Goal: Obtain resource: Download file/media

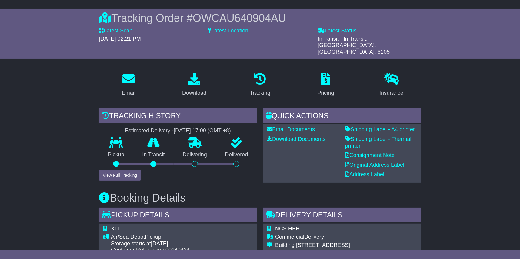
scroll to position [91, 0]
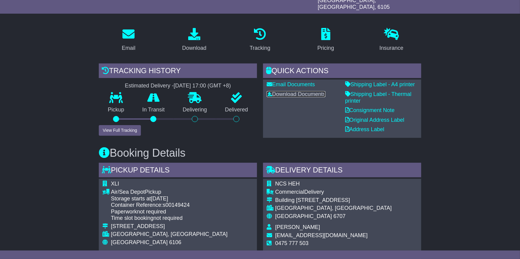
click at [288, 91] on link "Download Documents" at bounding box center [296, 94] width 59 height 6
drag, startPoint x: 242, startPoint y: 79, endPoint x: 117, endPoint y: 77, distance: 124.7
click at [117, 83] on div "Estimated Delivery - [DATE] 17:00 (GMT +8)" at bounding box center [178, 86] width 158 height 7
drag, startPoint x: 117, startPoint y: 77, endPoint x: 142, endPoint y: 76, distance: 24.9
click at [142, 83] on div "Estimated Delivery - [DATE] 17:00 (GMT +8)" at bounding box center [178, 86] width 158 height 7
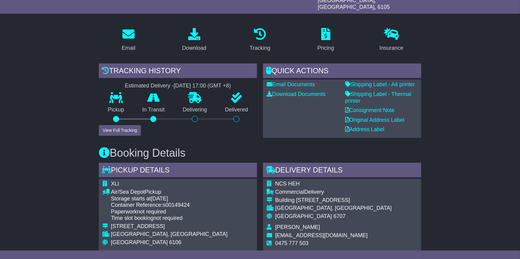
click at [150, 83] on div "Estimated Delivery - [DATE] 17:00 (GMT +8)" at bounding box center [178, 86] width 158 height 7
click at [191, 83] on div "[DATE] 17:00 (GMT +8)" at bounding box center [202, 86] width 57 height 7
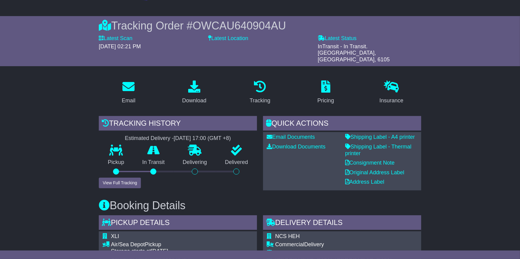
scroll to position [0, 0]
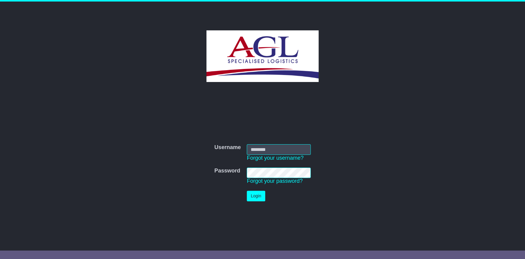
type input "***"
click at [257, 190] on button "Login" at bounding box center [256, 195] width 18 height 11
